Goal: Transaction & Acquisition: Book appointment/travel/reservation

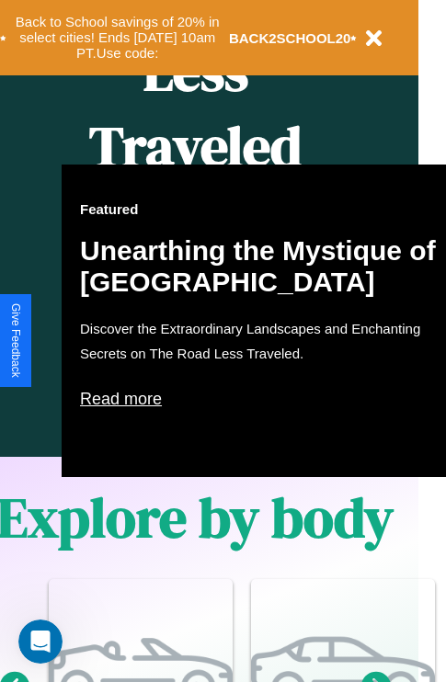
scroll to position [916, 29]
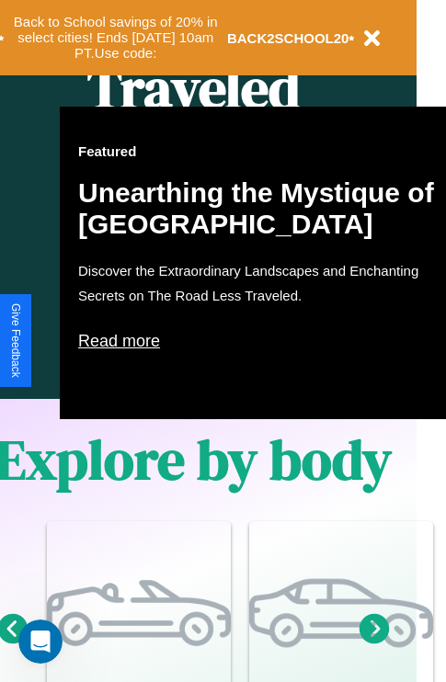
click at [262, 341] on p "Read more" at bounding box center [262, 340] width 368 height 29
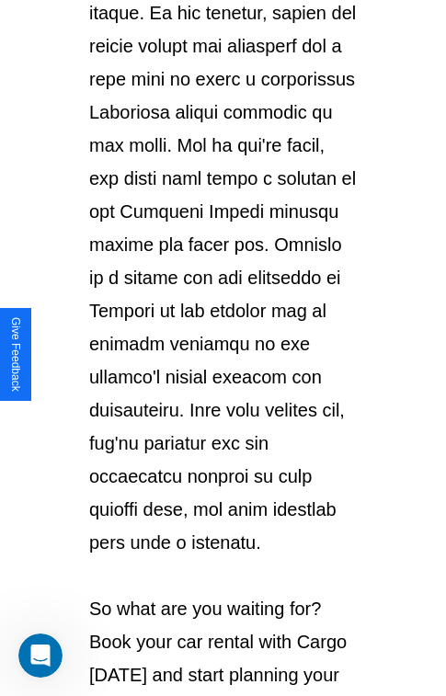
scroll to position [3179, 0]
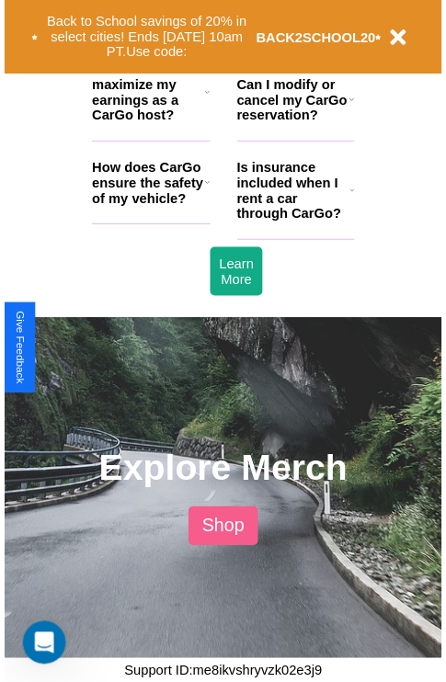
scroll to position [916, 29]
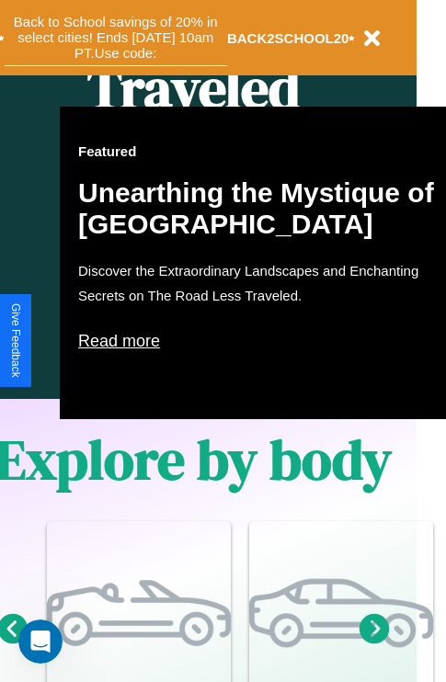
click at [115, 38] on button "Back to School savings of 20% in select cities! Ends [DATE] 10am PT. Use code:" at bounding box center [116, 37] width 222 height 57
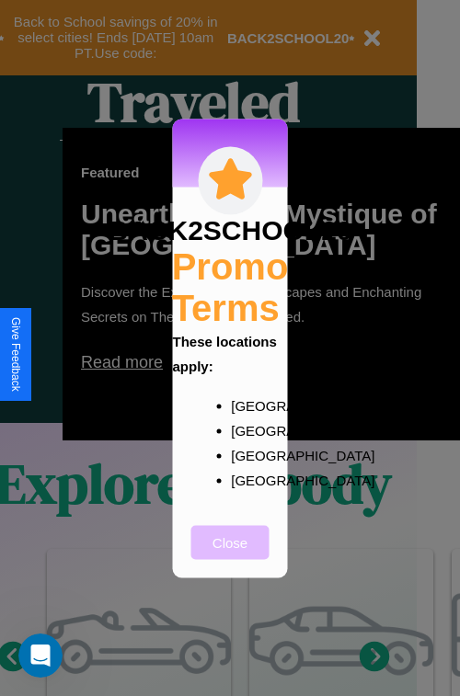
click at [230, 554] on button "Close" at bounding box center [230, 542] width 78 height 34
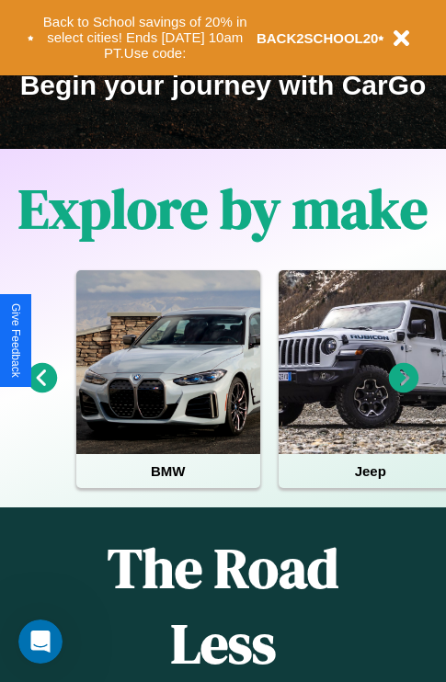
scroll to position [283, 0]
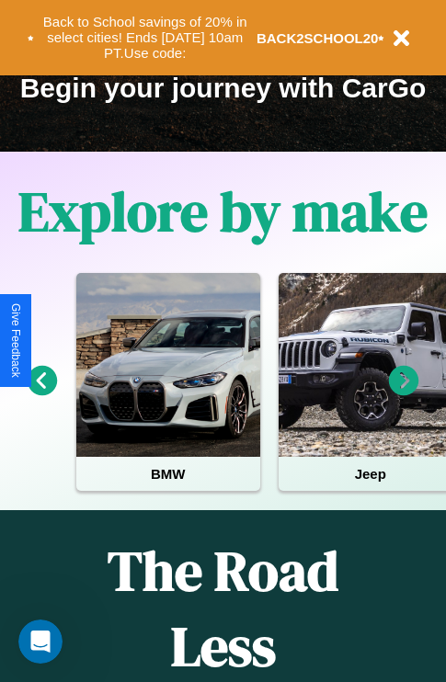
click at [41, 393] on icon at bounding box center [43, 381] width 30 height 30
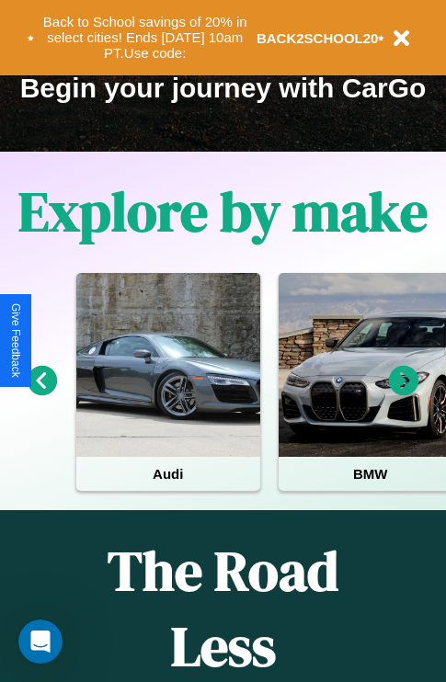
click at [404, 393] on icon at bounding box center [404, 381] width 30 height 30
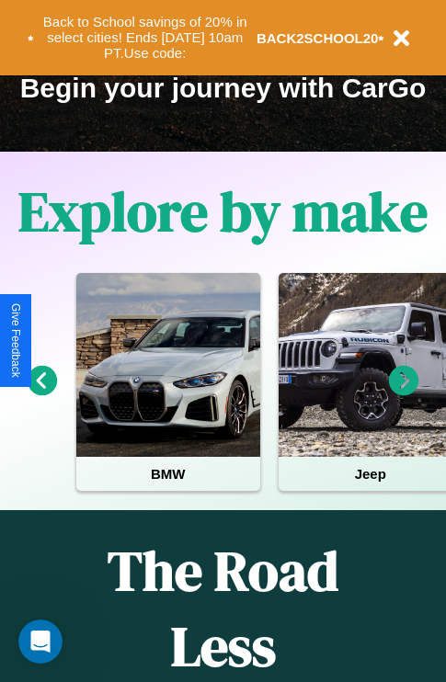
click at [404, 393] on icon at bounding box center [404, 381] width 30 height 30
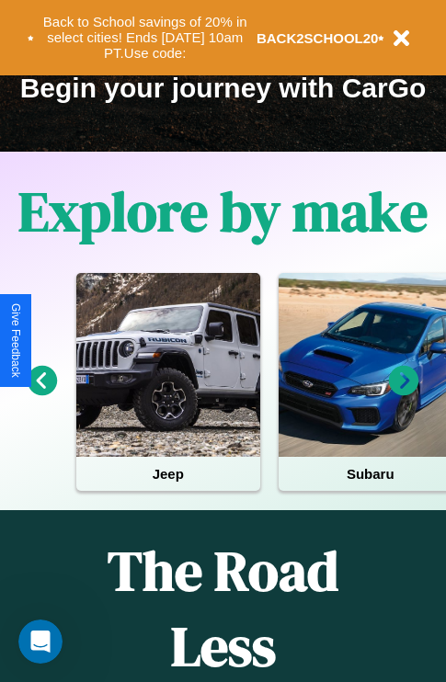
click at [41, 393] on icon at bounding box center [43, 381] width 30 height 30
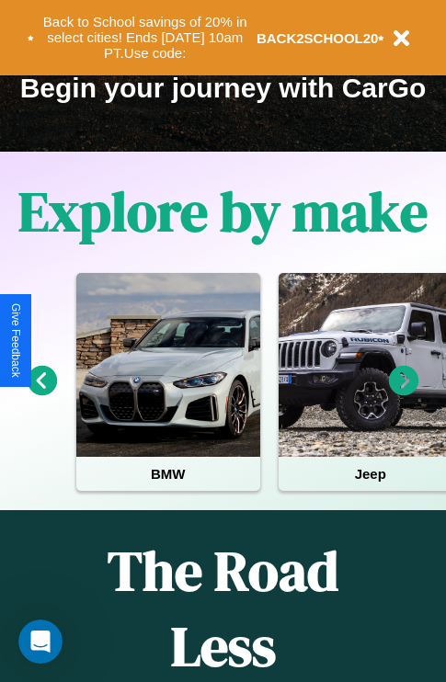
click at [404, 393] on icon at bounding box center [404, 381] width 30 height 30
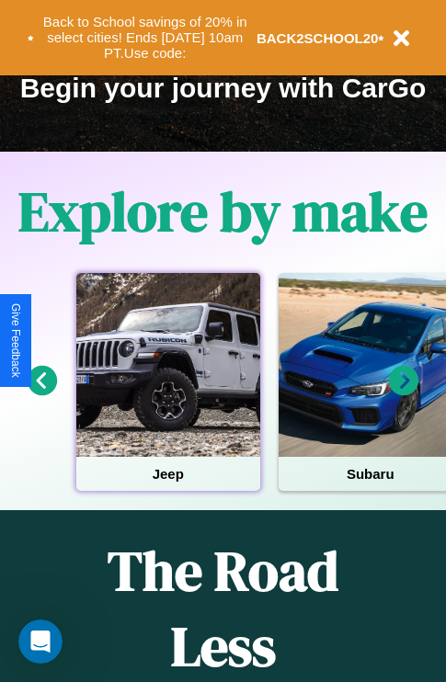
click at [167, 393] on div at bounding box center [168, 365] width 184 height 184
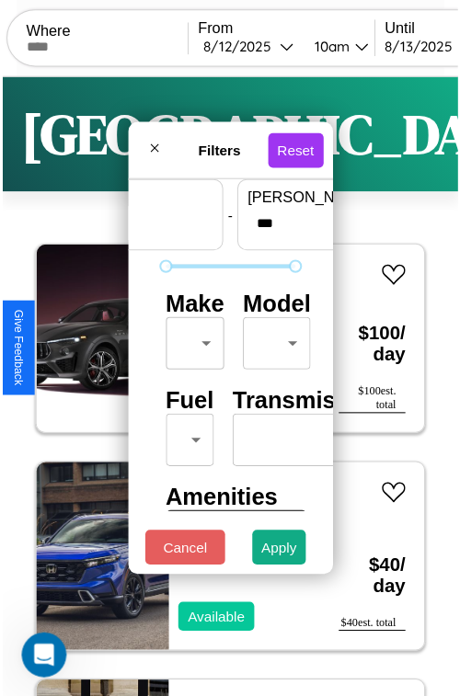
scroll to position [54, 0]
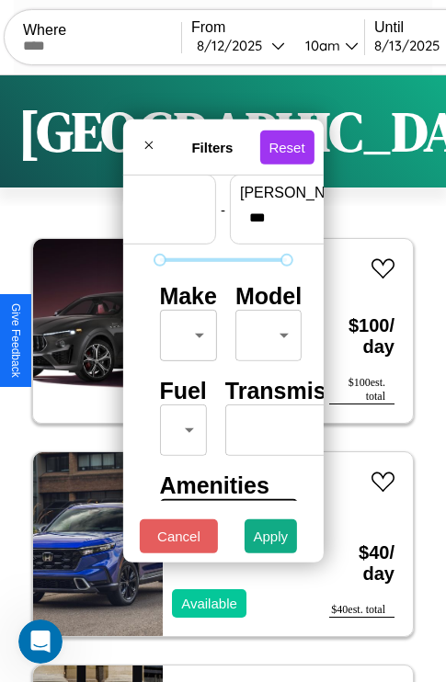
click at [185, 331] on body "CarGo Where From [DATE] 10am Until [DATE] 10am Become a Host Login Sign Up Lond…" at bounding box center [223, 379] width 446 height 758
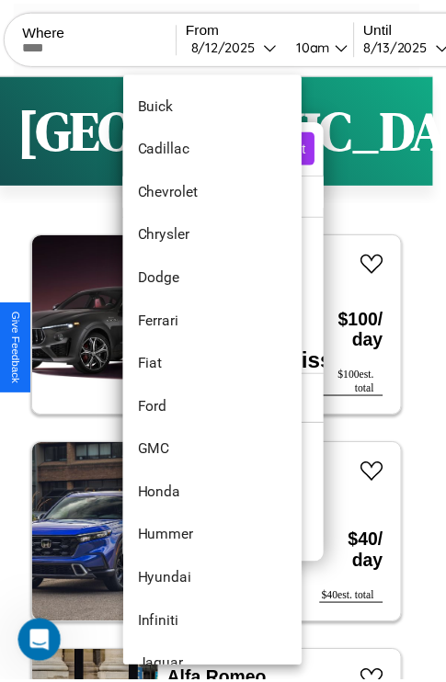
scroll to position [564, 0]
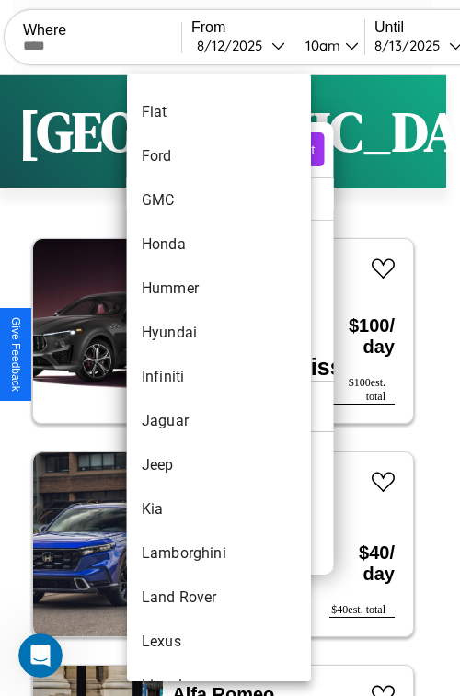
click at [184, 377] on li "Infiniti" at bounding box center [219, 377] width 184 height 44
type input "********"
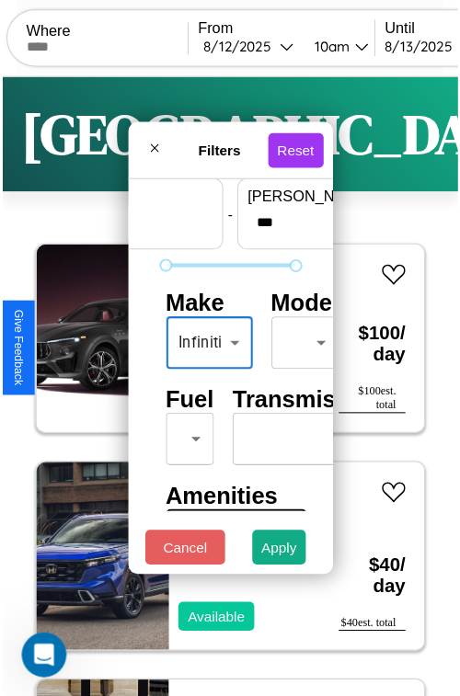
scroll to position [54, 13]
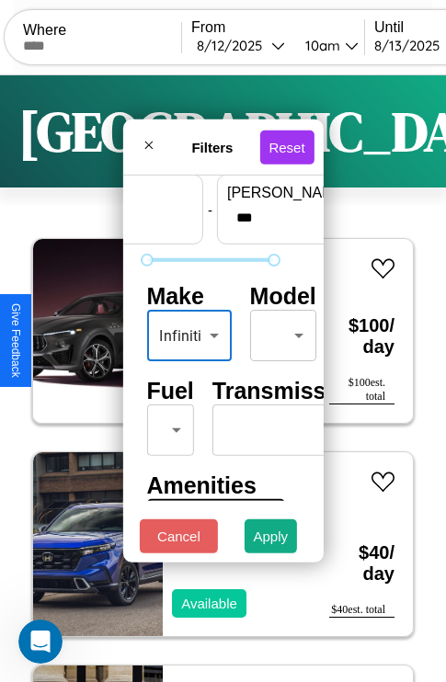
click at [279, 331] on body "CarGo Where From [DATE] 10am Until [DATE] 10am Become a Host Login Sign Up Lond…" at bounding box center [223, 379] width 446 height 758
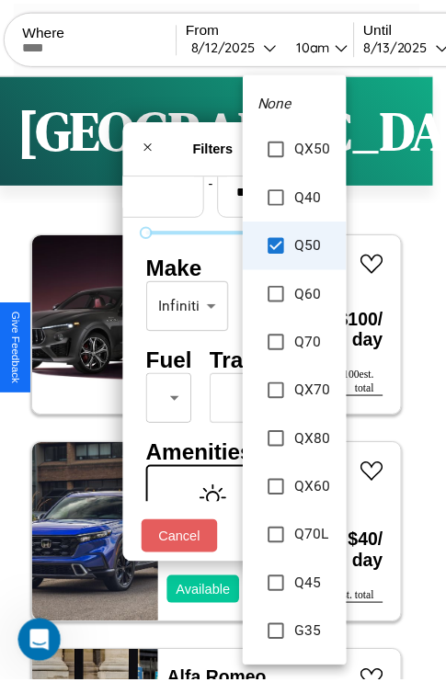
scroll to position [170, 0]
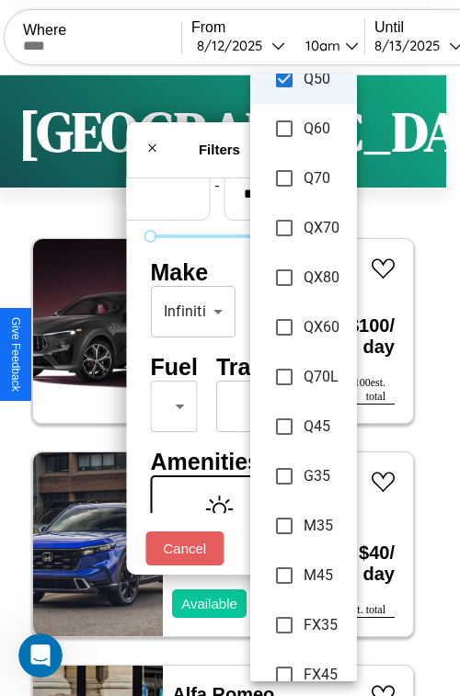
type input "**********"
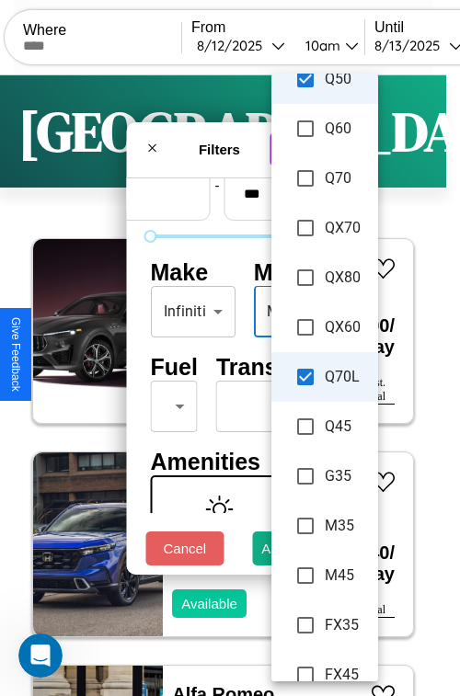
click at [230, 347] on div at bounding box center [230, 348] width 460 height 696
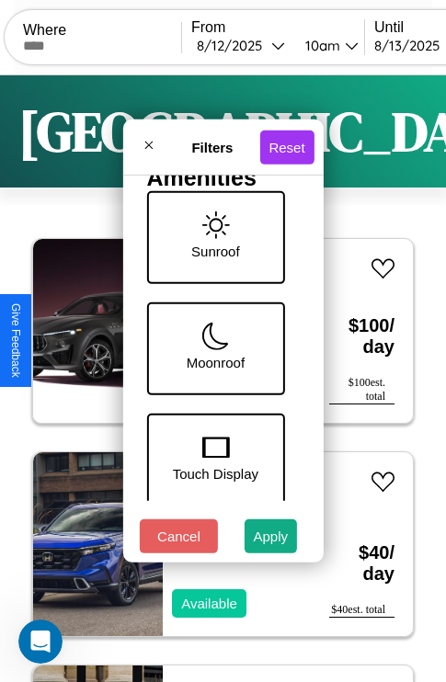
scroll to position [376, 13]
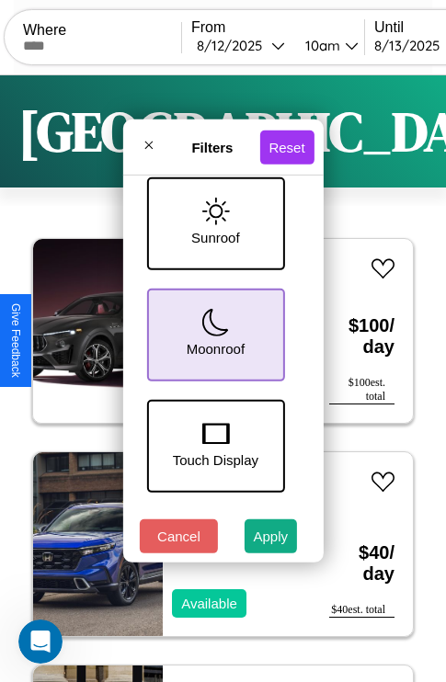
click at [212, 331] on icon at bounding box center [215, 323] width 28 height 28
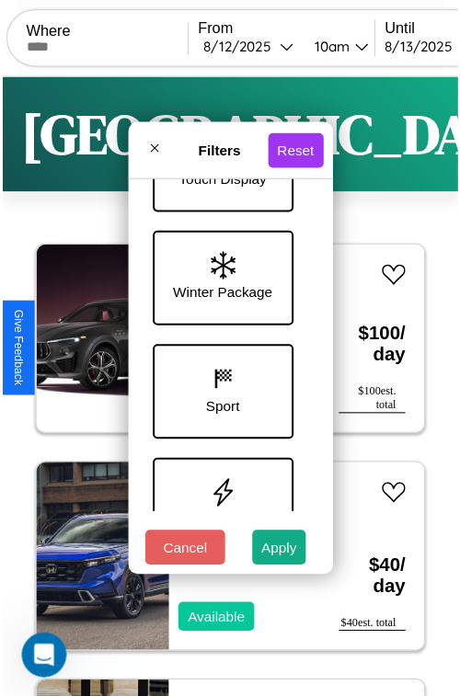
scroll to position [710, 13]
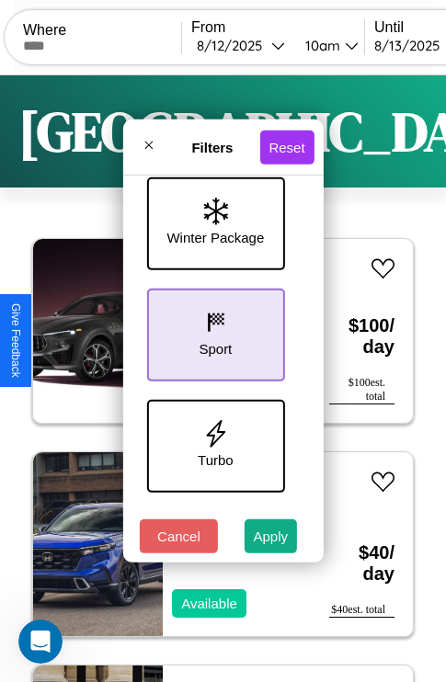
click at [212, 331] on icon at bounding box center [215, 323] width 28 height 28
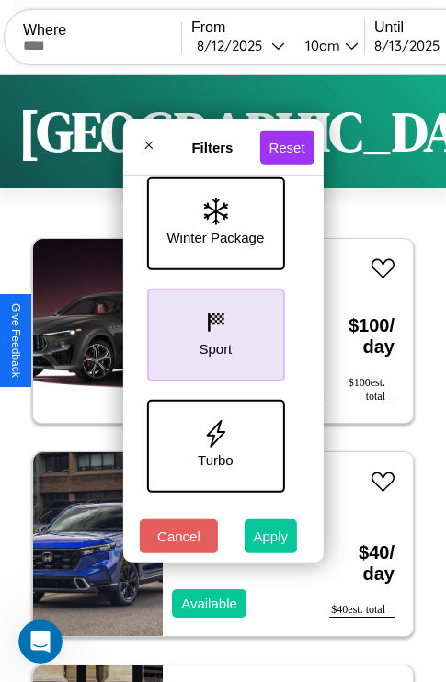
click at [271, 540] on button "Apply" at bounding box center [271, 536] width 53 height 34
